Goal: Task Accomplishment & Management: Manage account settings

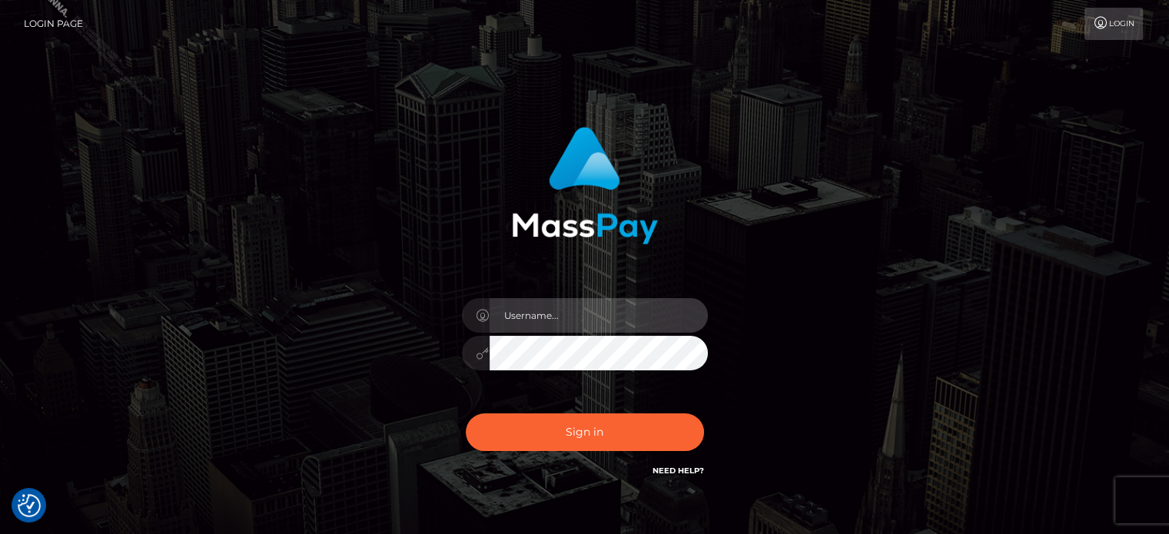
drag, startPoint x: 605, startPoint y: 327, endPoint x: 595, endPoint y: 318, distance: 13.6
click at [605, 327] on input "text" at bounding box center [598, 315] width 218 height 35
type input "[PERSON_NAME][EMAIL_ADDRESS][DOMAIN_NAME]"
click at [351, 347] on div "[PERSON_NAME][EMAIL_ADDRESS][DOMAIN_NAME]" at bounding box center [585, 310] width 876 height 391
click at [466, 413] on button "Sign in" at bounding box center [585, 432] width 238 height 38
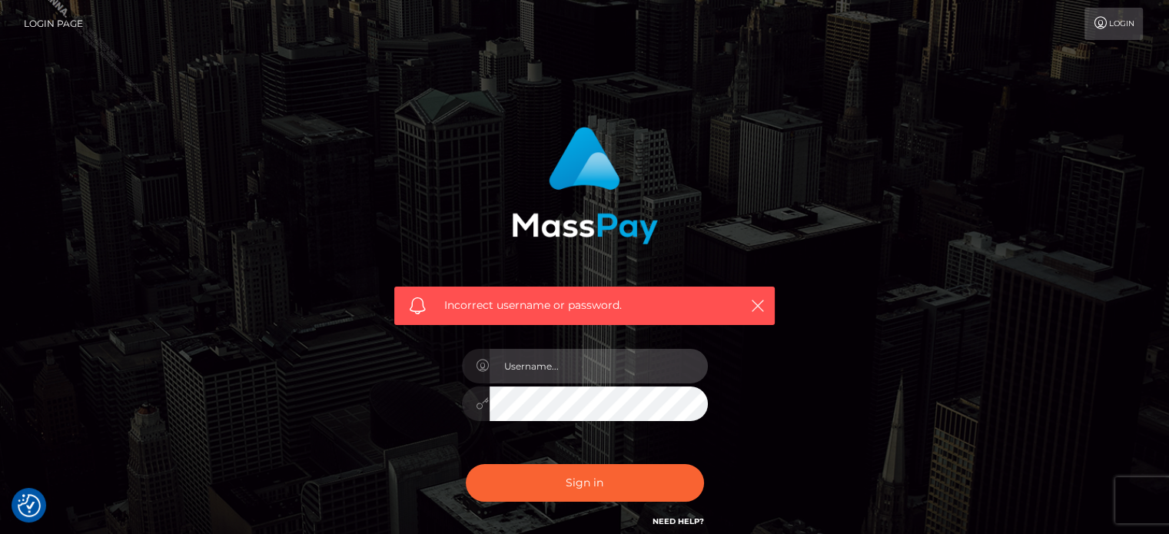
click at [580, 356] on input "text" at bounding box center [598, 366] width 218 height 35
type input "[PERSON_NAME][EMAIL_ADDRESS][DOMAIN_NAME]"
click at [466, 464] on button "Sign in" at bounding box center [585, 483] width 238 height 38
click at [578, 370] on input "text" at bounding box center [598, 366] width 218 height 35
type input "[PERSON_NAME][EMAIL_ADDRESS][DOMAIN_NAME]"
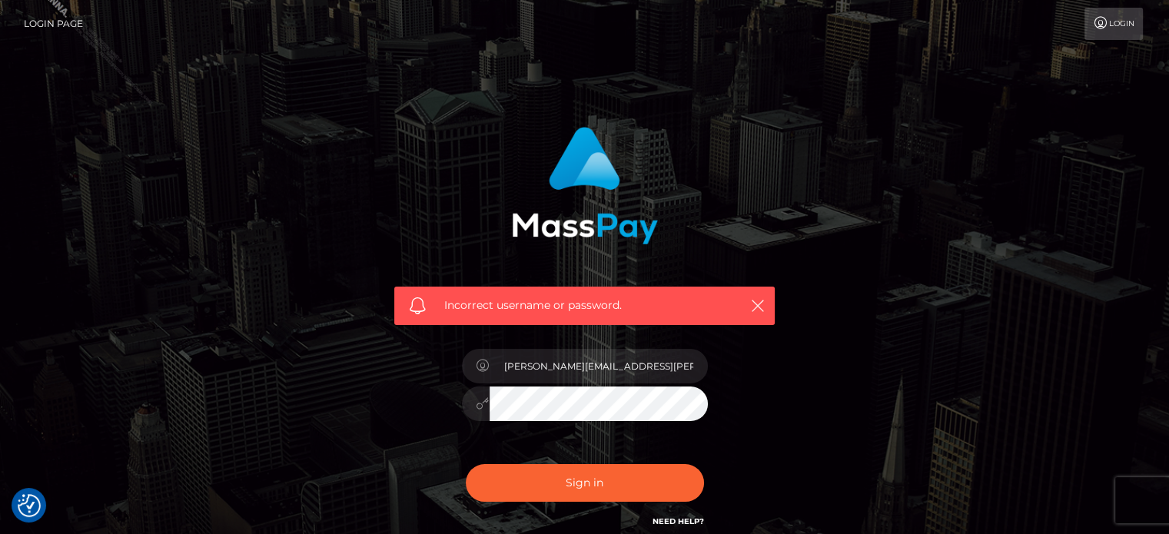
click at [466, 464] on button "Sign in" at bounding box center [585, 483] width 238 height 38
click at [560, 362] on input "text" at bounding box center [598, 366] width 218 height 35
type input "[PERSON_NAME][EMAIL_ADDRESS][PERSON_NAME][DOMAIN_NAME]"
click at [466, 464] on button "Sign in" at bounding box center [585, 483] width 238 height 38
click at [167, 291] on div "Incorrect username or password." at bounding box center [585, 336] width 876 height 442
